Goal: Information Seeking & Learning: Learn about a topic

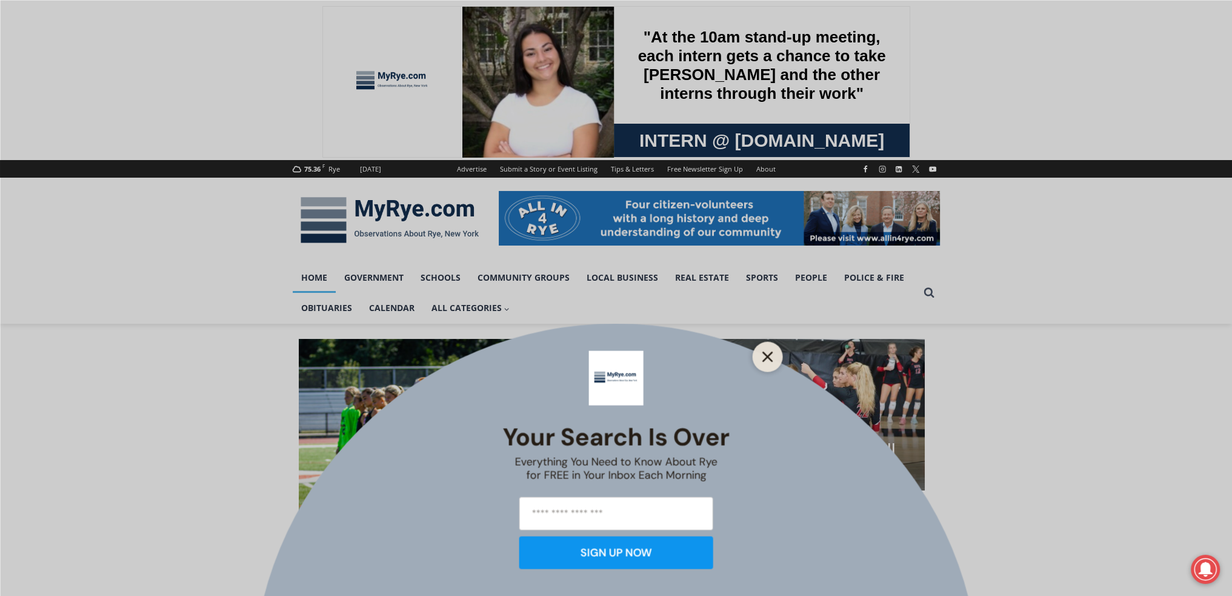
click at [773, 360] on button "Close" at bounding box center [767, 356] width 17 height 17
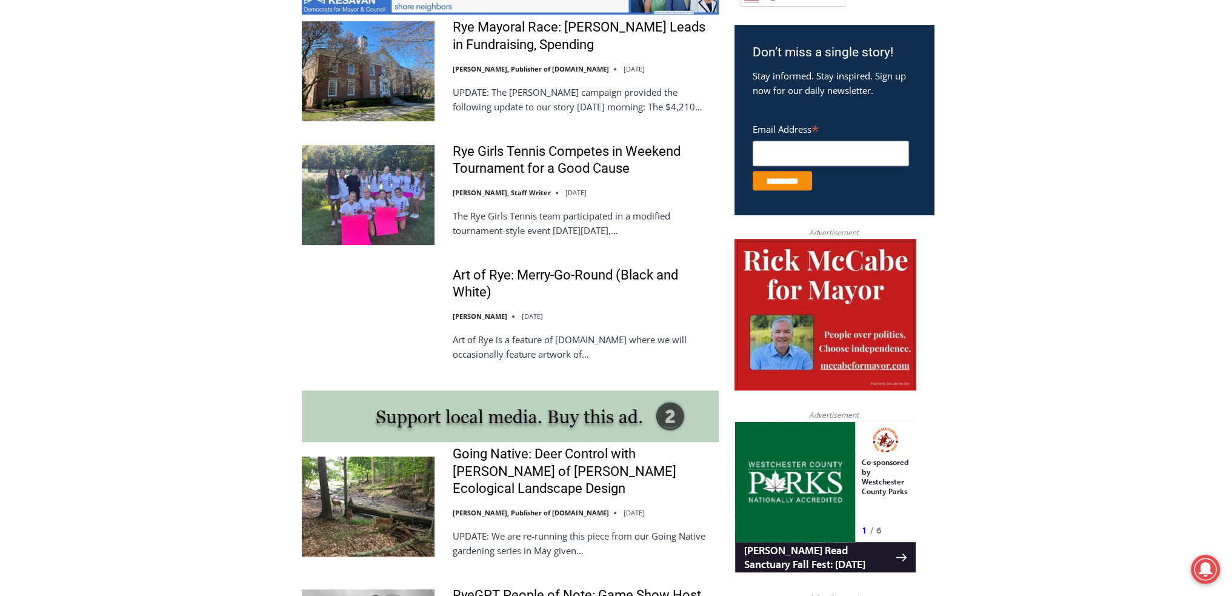
scroll to position [565, 0]
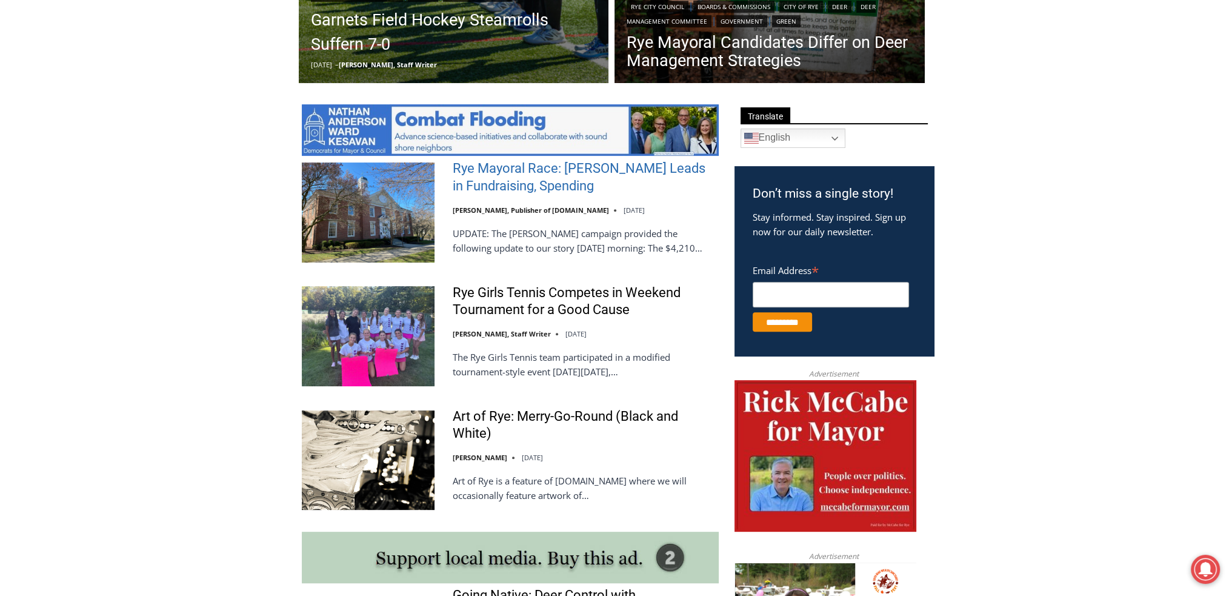
click at [543, 169] on link "Rye Mayoral Race: [PERSON_NAME] Leads in Fundraising, Spending" at bounding box center [586, 177] width 266 height 35
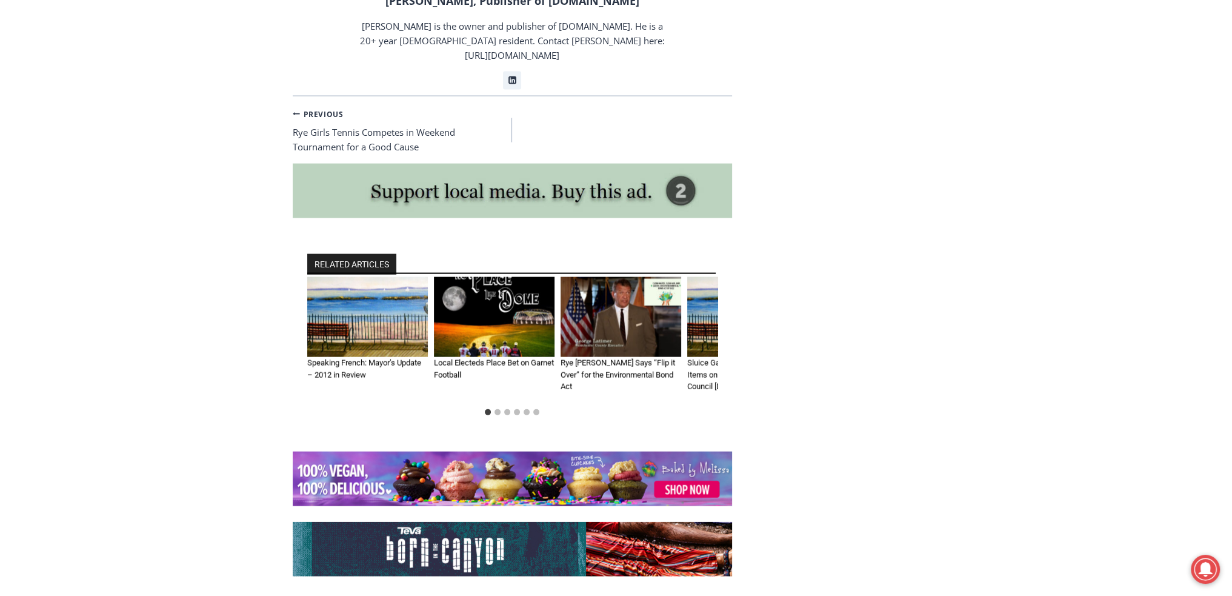
scroll to position [3535, 0]
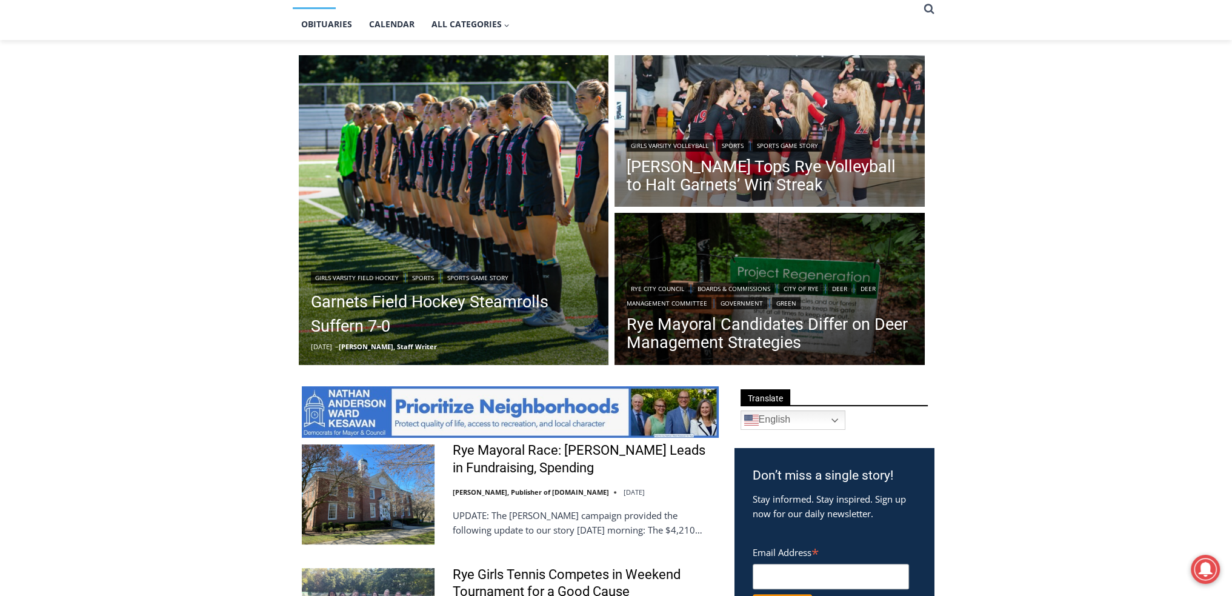
scroll to position [283, 0]
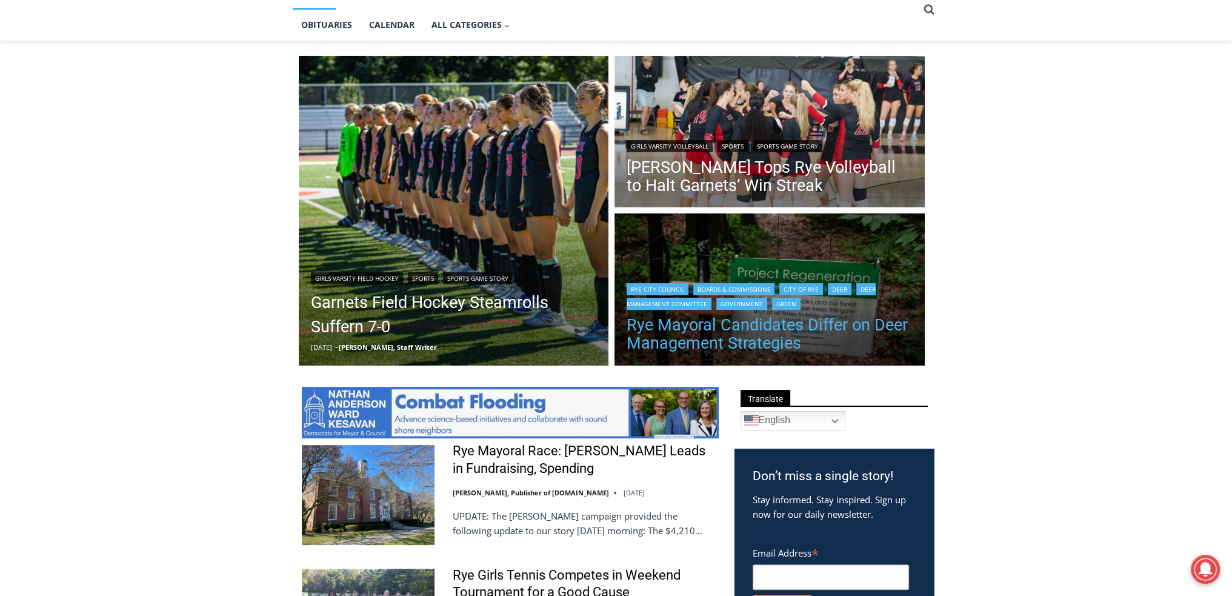
click at [893, 335] on link "Rye Mayoral Candidates Differ on Deer Management Strategies" at bounding box center [770, 334] width 286 height 36
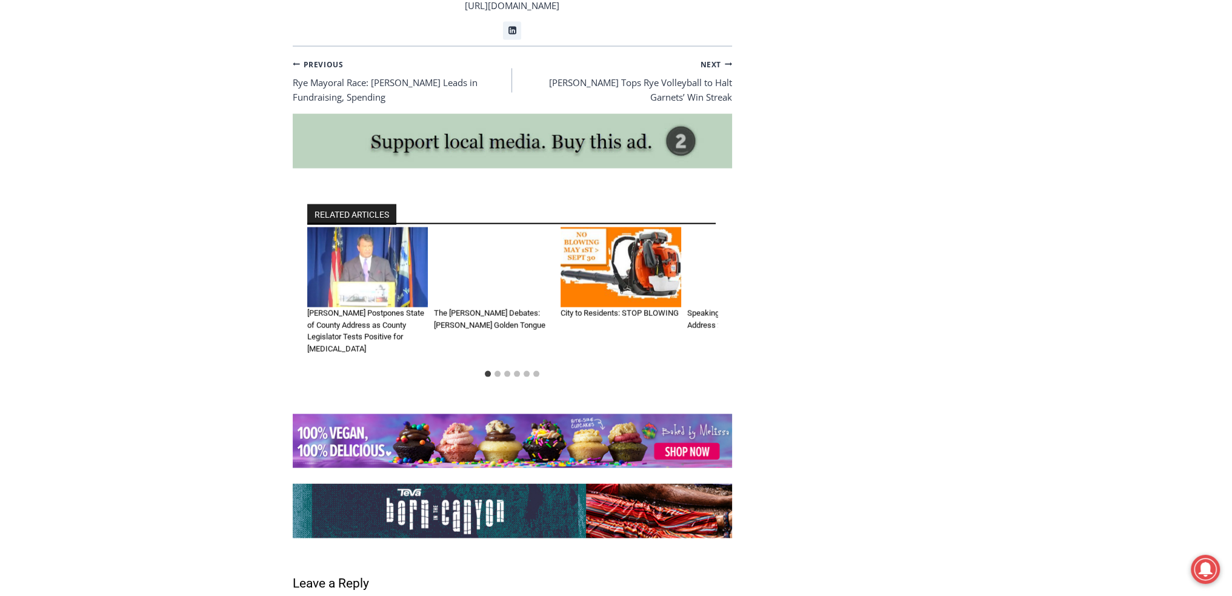
scroll to position [3394, 0]
